Goal: Find specific page/section: Find specific page/section

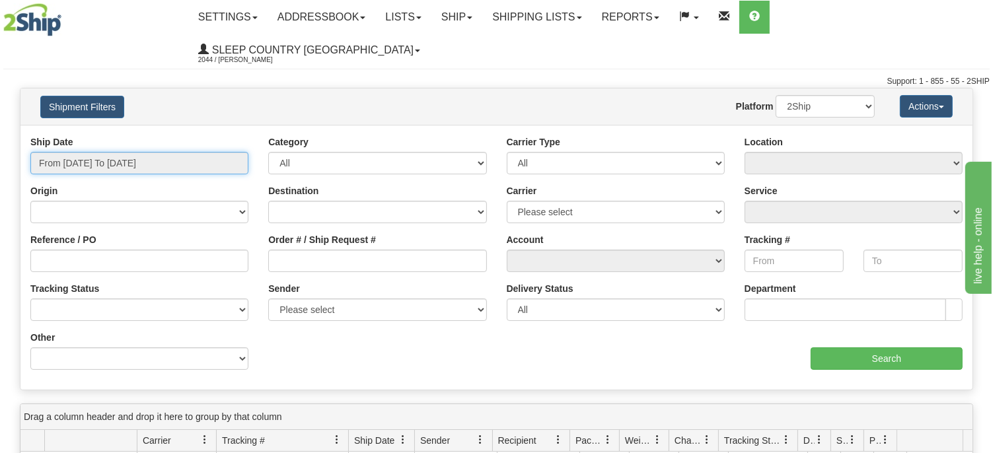
click at [153, 152] on input "From [DATE] To [DATE]" at bounding box center [139, 163] width 218 height 22
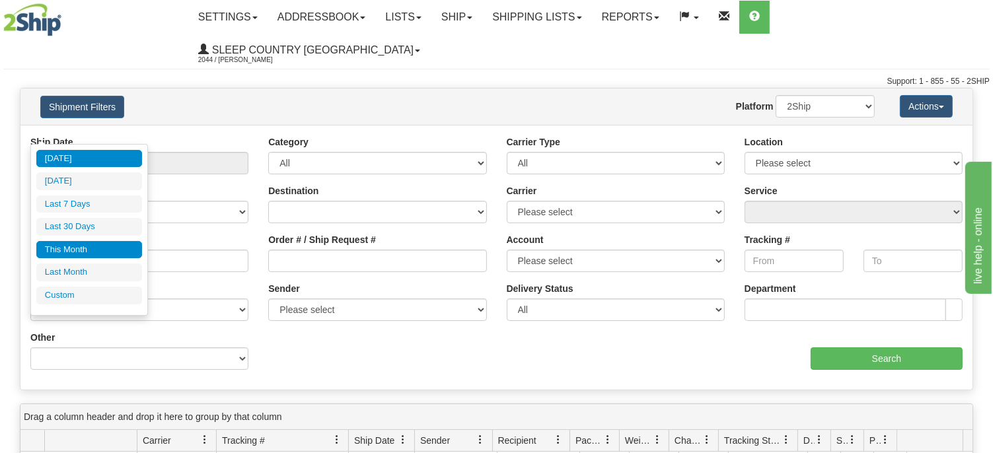
click at [94, 245] on li "This Month" at bounding box center [89, 250] width 106 height 18
type input "From [DATE] To [DATE]"
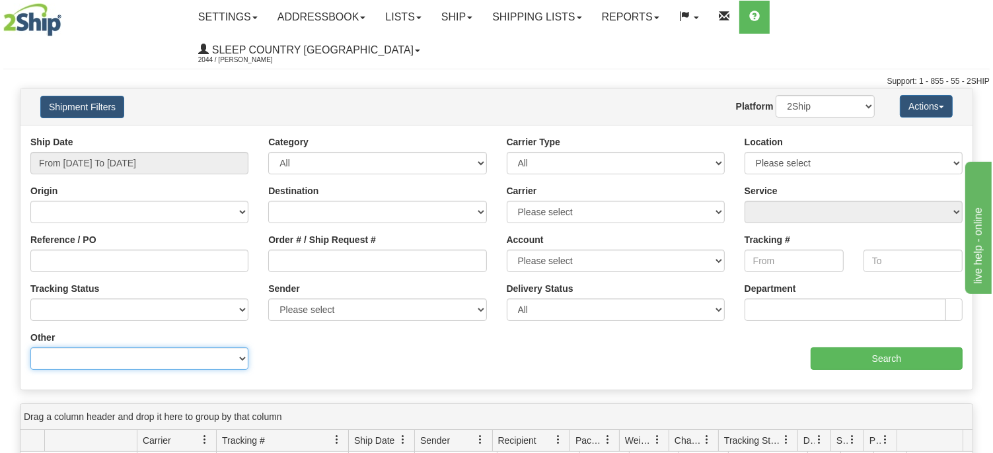
click at [240, 347] on select "Billing Account # Billing Type BOL # (LTL) Commodity Or Documents Consolidation…" at bounding box center [139, 358] width 218 height 22
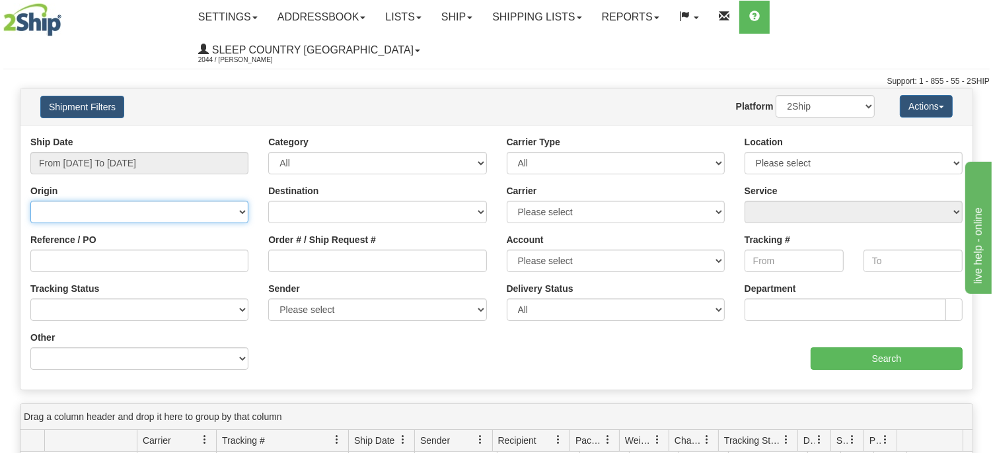
click at [241, 201] on select "[GEOGRAPHIC_DATA] [GEOGRAPHIC_DATA] [GEOGRAPHIC_DATA] [US_STATE] [GEOGRAPHIC_DA…" at bounding box center [139, 212] width 218 height 22
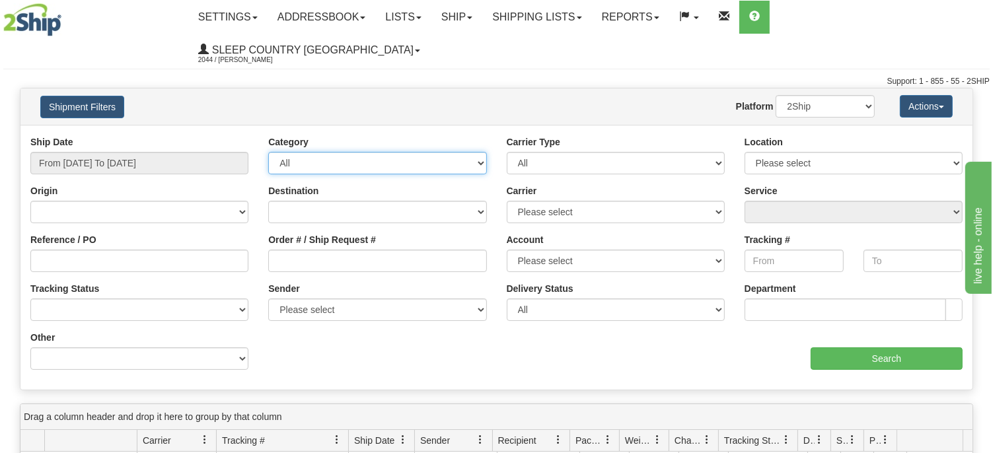
click at [479, 152] on select "All Inbound Outbound" at bounding box center [377, 163] width 218 height 22
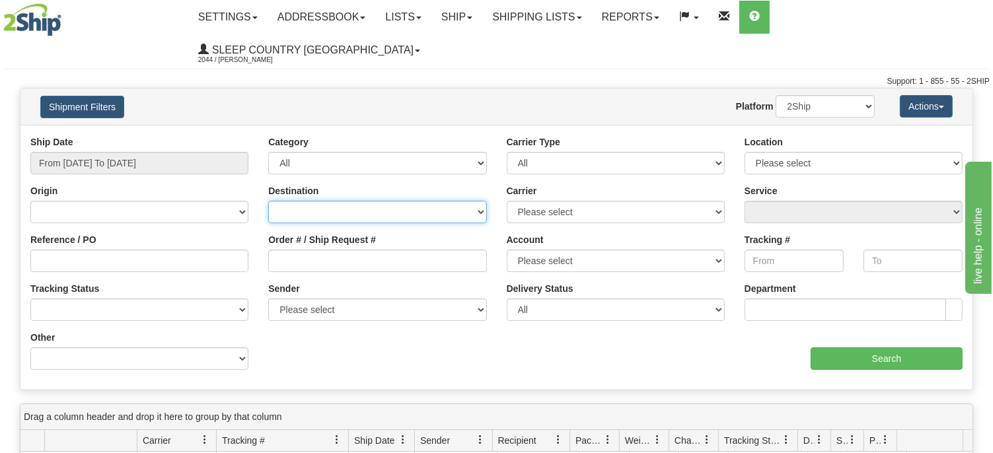
click at [481, 201] on select "[GEOGRAPHIC_DATA] [GEOGRAPHIC_DATA] [GEOGRAPHIC_DATA] [US_STATE] [GEOGRAPHIC_DA…" at bounding box center [377, 212] width 218 height 22
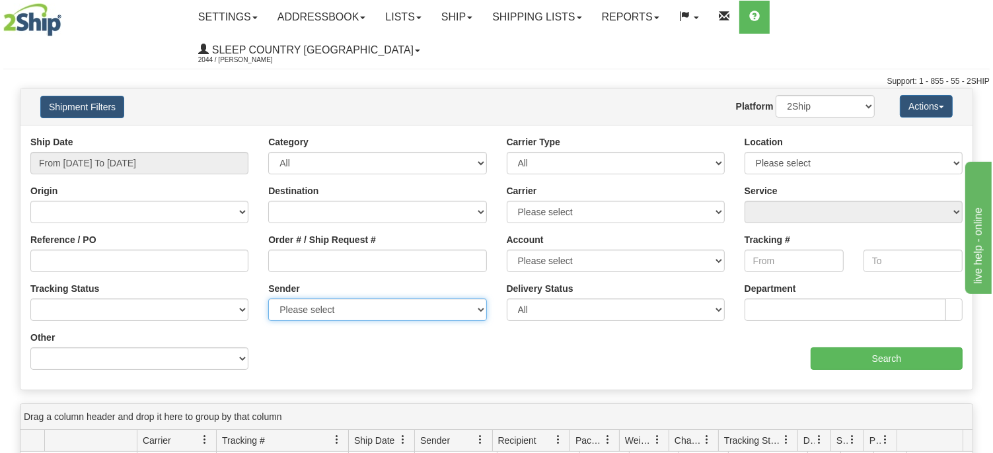
click at [481, 299] on select "Please select Sleep Country [GEOGRAPHIC_DATA], [PERSON_NAME] , ([GEOGRAPHIC_DAT…" at bounding box center [377, 310] width 218 height 22
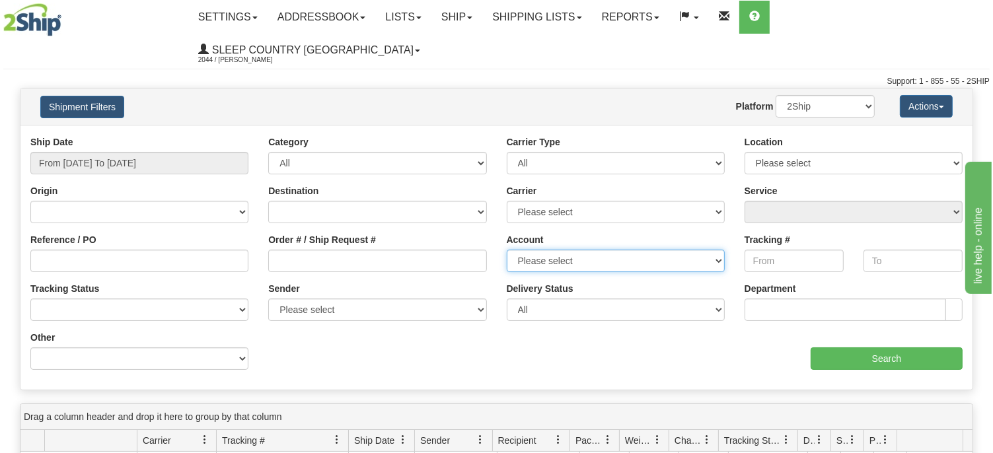
click at [717, 250] on select "Please select [GEOGRAPHIC_DATA] Post 300 Purolator Sleep Country [GEOGRAPHIC_DA…" at bounding box center [616, 261] width 218 height 22
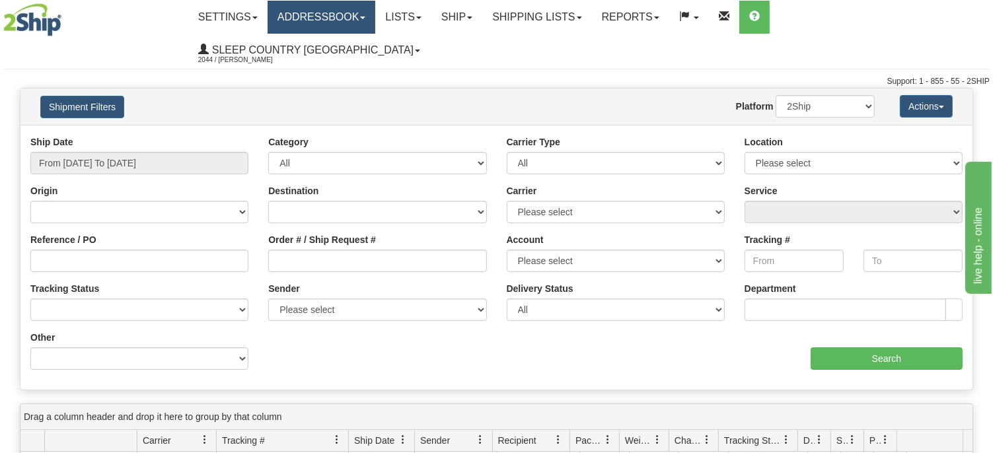
click at [365, 18] on span at bounding box center [362, 18] width 5 height 3
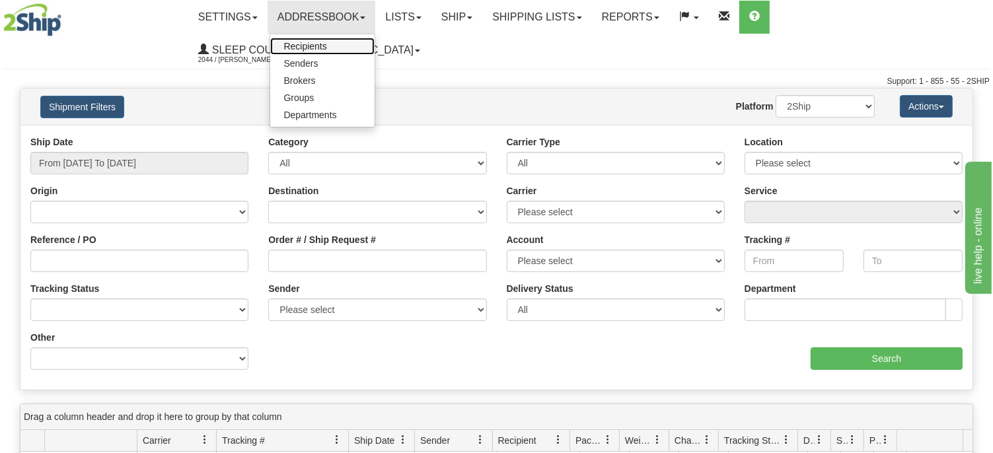
click at [362, 44] on link "Recipients" at bounding box center [322, 46] width 104 height 17
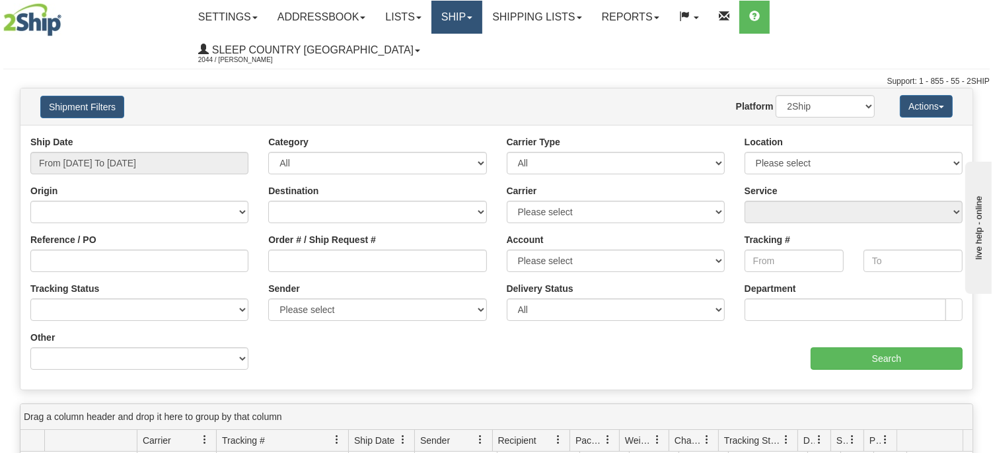
click at [482, 13] on link "Ship" at bounding box center [456, 17] width 51 height 33
